Goal: Answer question/provide support: Share knowledge or assist other users

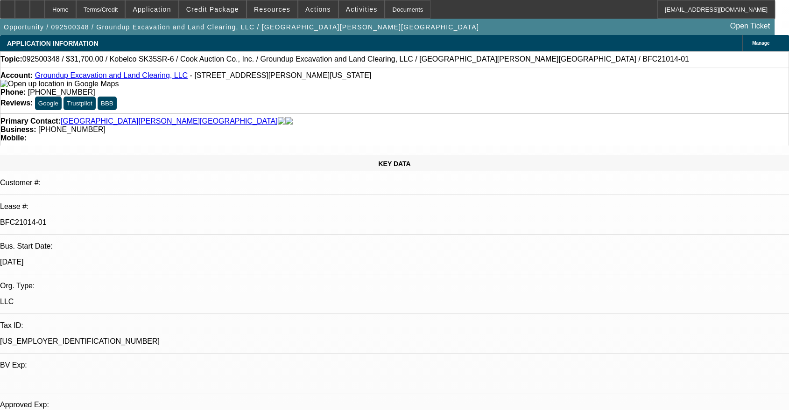
select select "0"
select select "2"
select select "0"
select select "6"
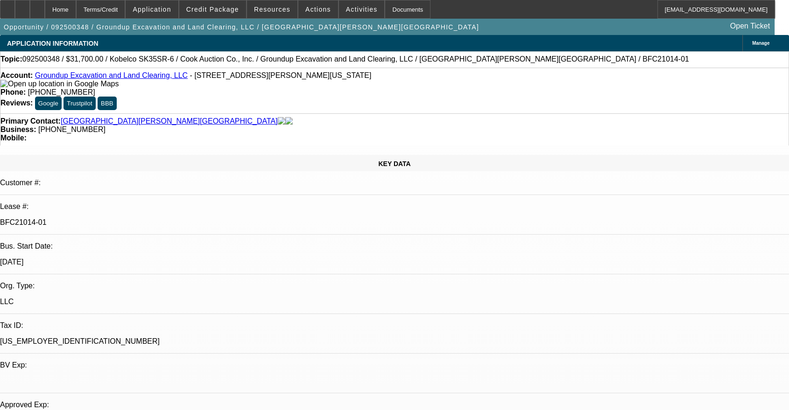
select select "0"
select select "2"
select select "0"
select select "6"
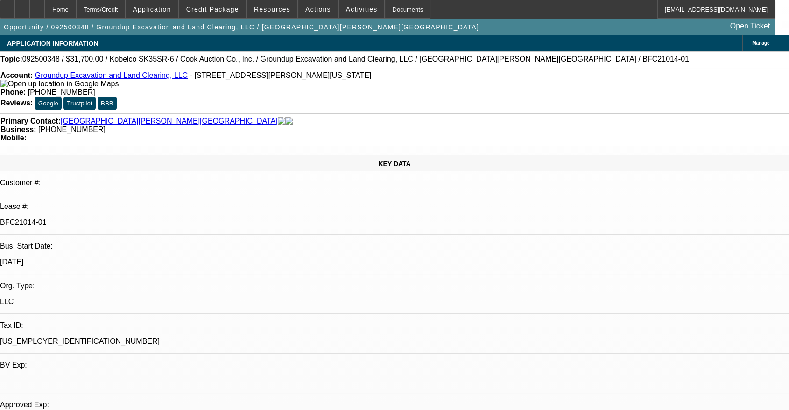
select select "0"
select select "2"
select select "0"
select select "6"
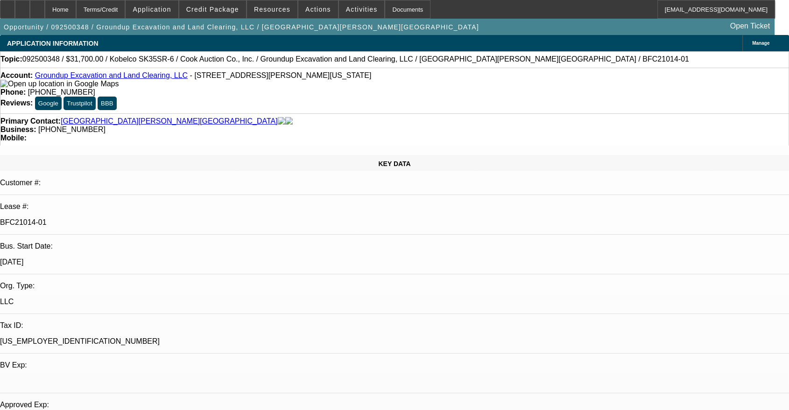
select select "0"
select select "2"
select select "0"
select select "6"
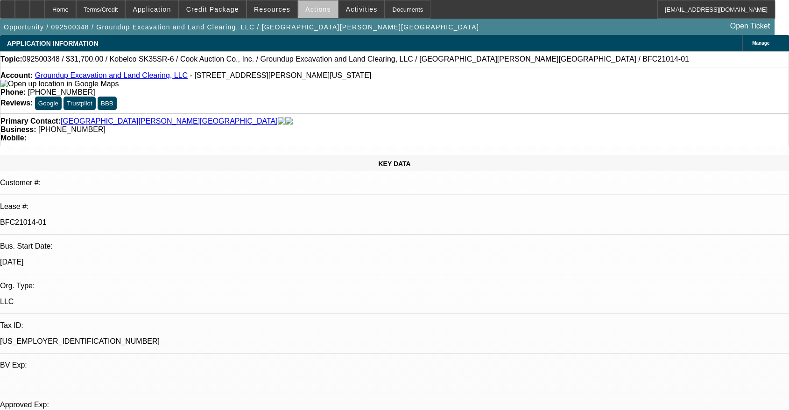
click at [319, 10] on span "Actions" at bounding box center [318, 9] width 26 height 7
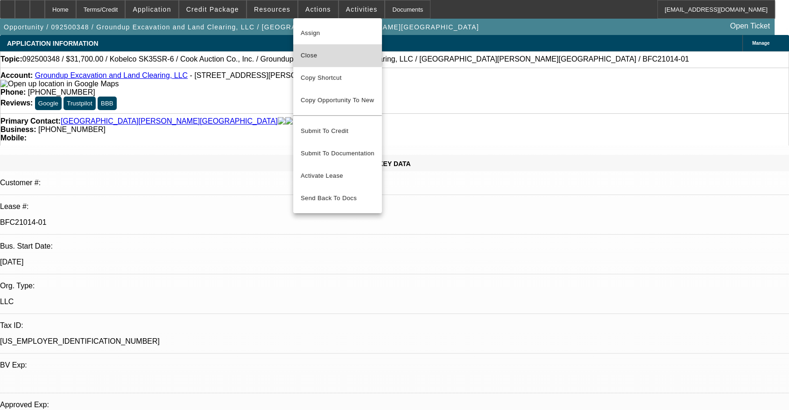
click at [327, 54] on span "Close" at bounding box center [338, 55] width 74 height 11
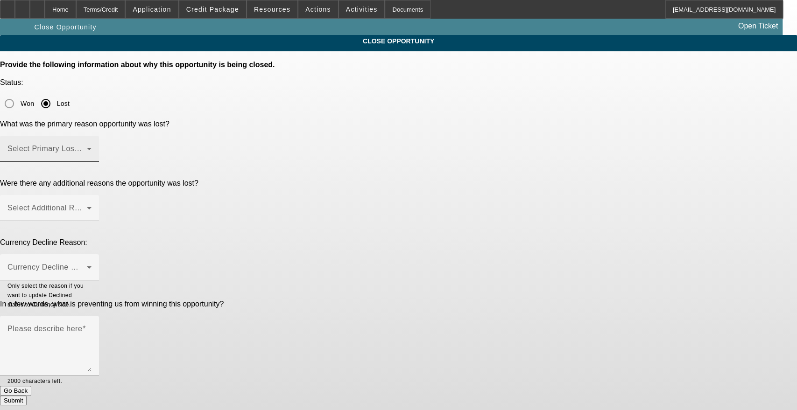
click at [87, 147] on span at bounding box center [46, 152] width 79 height 11
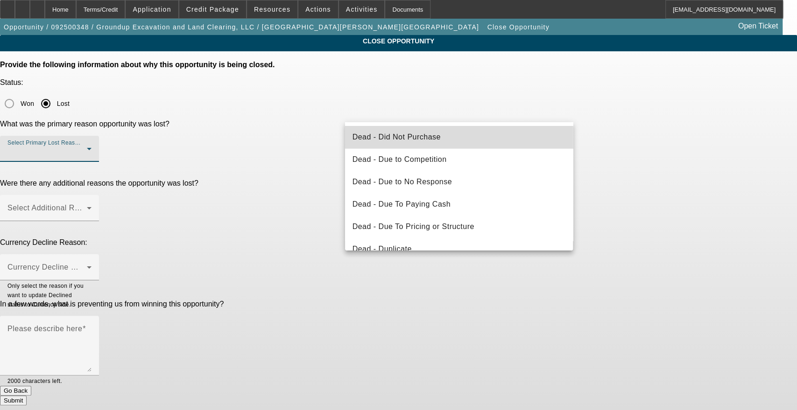
click at [468, 135] on mat-option "Dead - Did Not Purchase" at bounding box center [459, 137] width 228 height 22
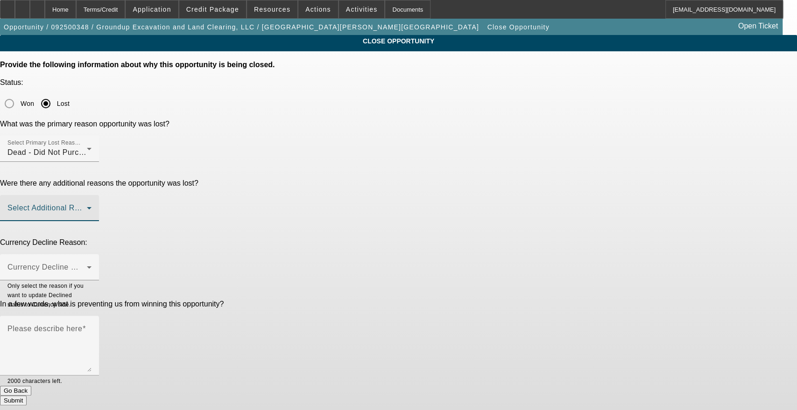
click at [87, 206] on span at bounding box center [46, 211] width 79 height 11
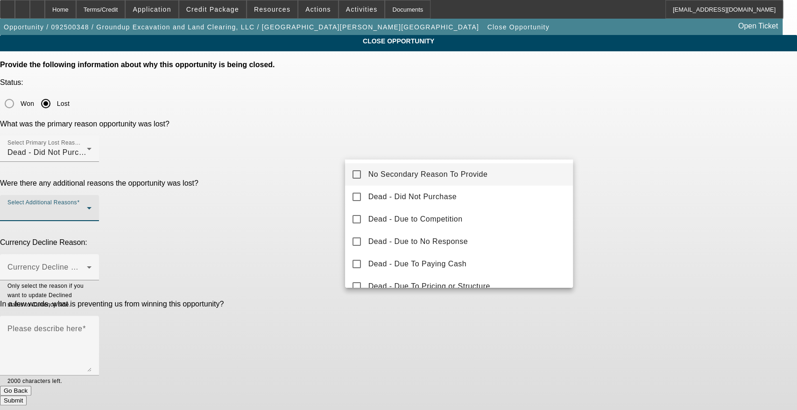
click at [412, 169] on span "No Secondary Reason To Provide" at bounding box center [428, 174] width 120 height 11
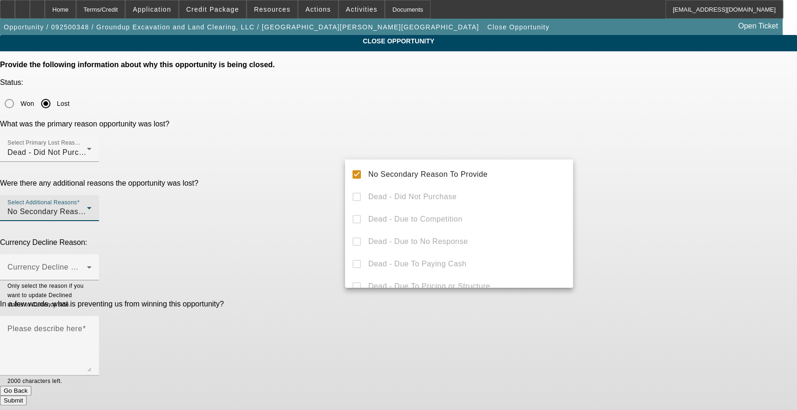
click at [232, 130] on div at bounding box center [398, 205] width 797 height 410
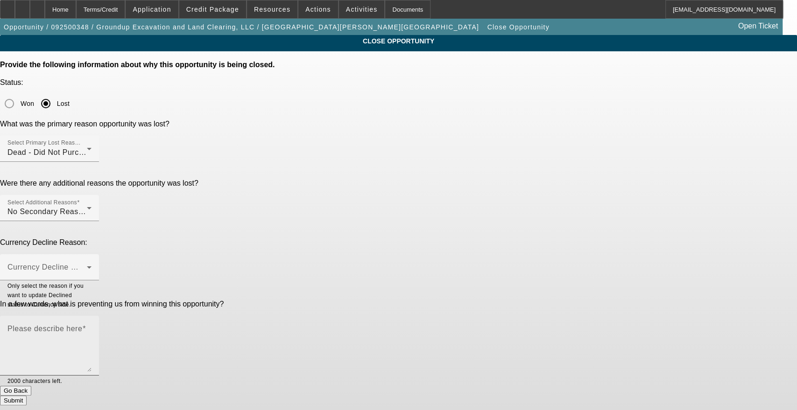
click at [86, 325] on label "Please describe here" at bounding box center [46, 329] width 78 height 8
click at [91, 327] on textarea "Please describe here" at bounding box center [49, 349] width 84 height 45
type textarea "Decided to put monies into repairs. Can reopen if he comes back."
click at [27, 396] on button "Submit" at bounding box center [13, 401] width 27 height 10
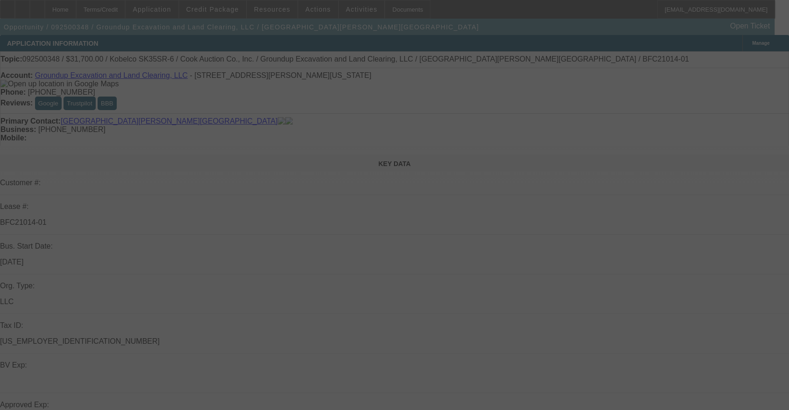
select select "0"
select select "2"
select select "0"
select select "6"
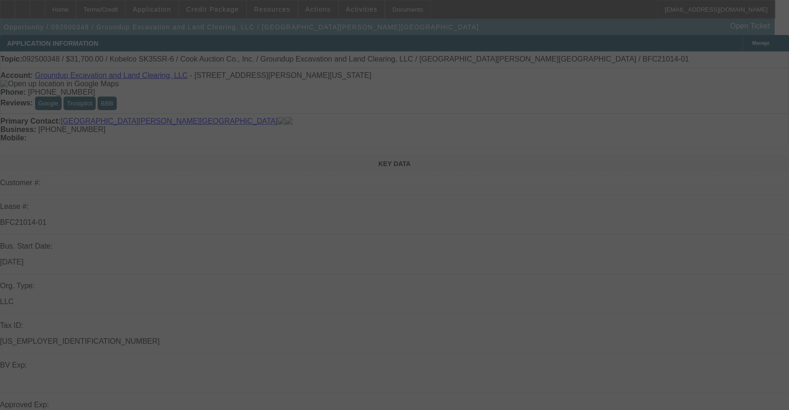
select select "0"
select select "2"
select select "0"
select select "6"
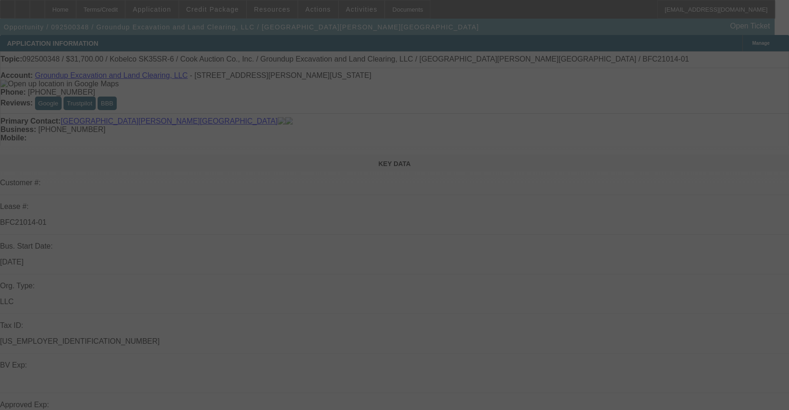
select select "0"
select select "2"
select select "0"
select select "6"
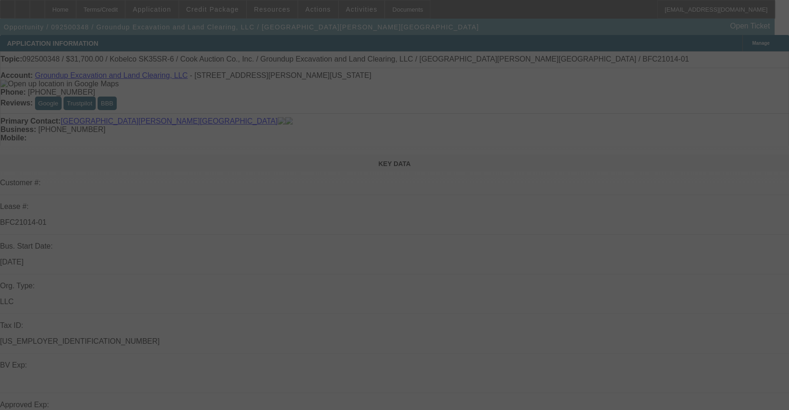
select select "0"
select select "2"
select select "0"
select select "6"
